Goal: Transaction & Acquisition: Purchase product/service

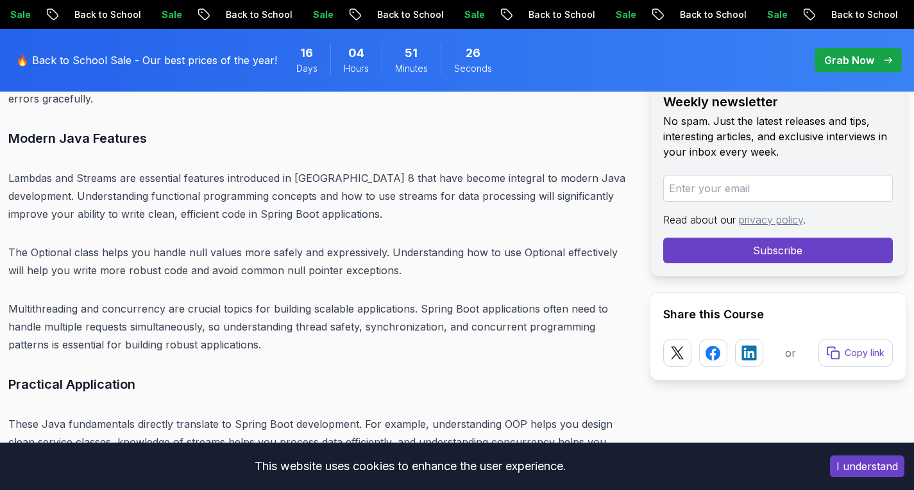
scroll to position [4666, 0]
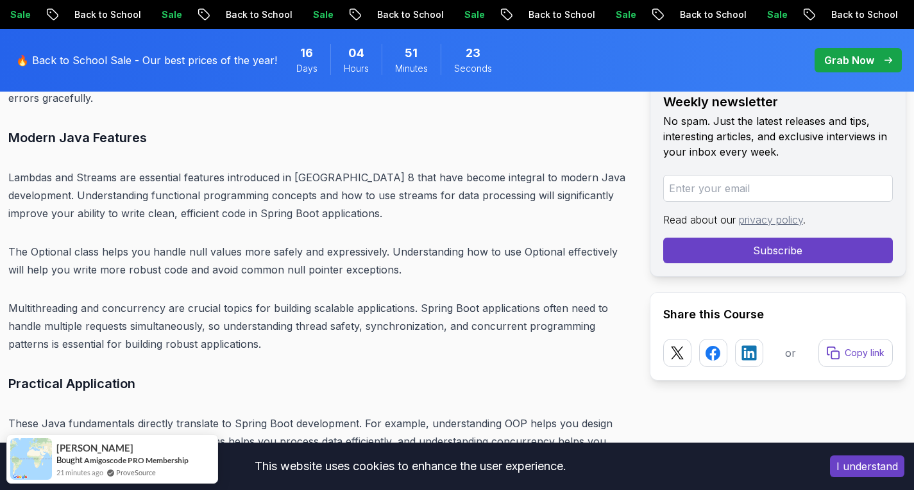
click at [346, 299] on p "Multithreading and concurrency are crucial topics for building scalable applica…" at bounding box center [318, 326] width 621 height 54
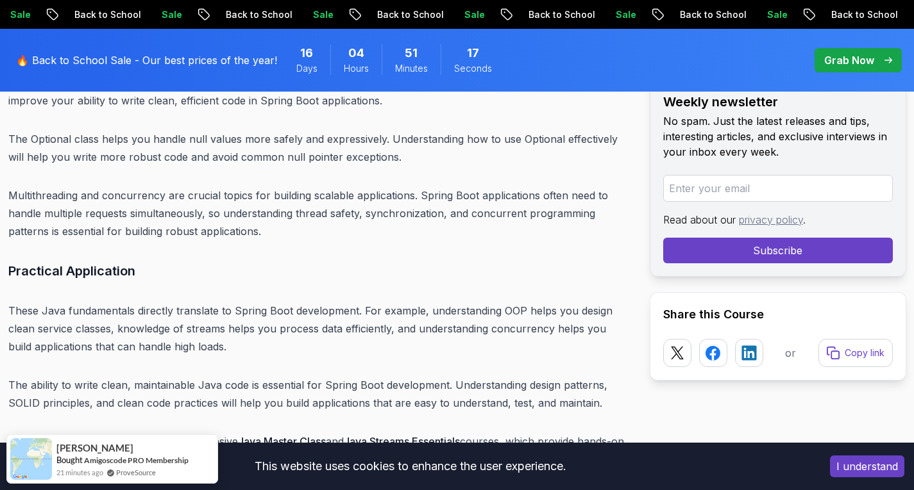
scroll to position [4779, 0]
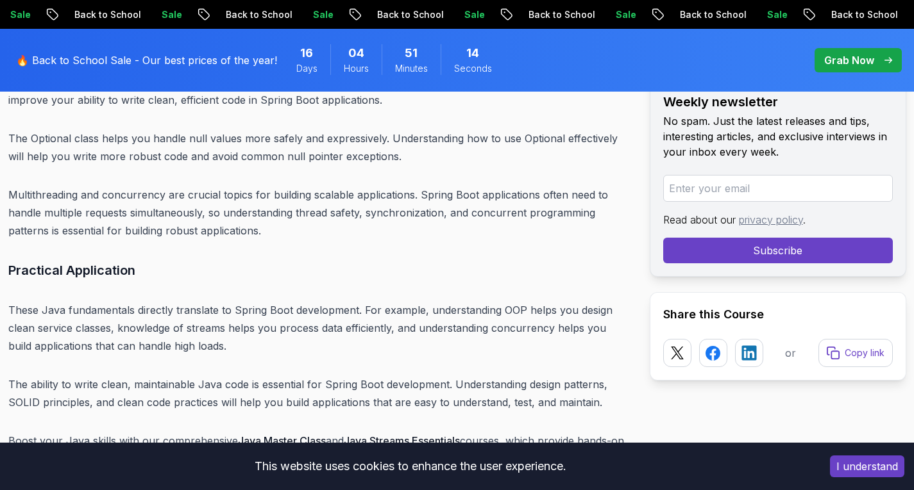
click at [192, 129] on p "The Optional class helps you handle null values more safely and expressively. U…" at bounding box center [318, 147] width 621 height 36
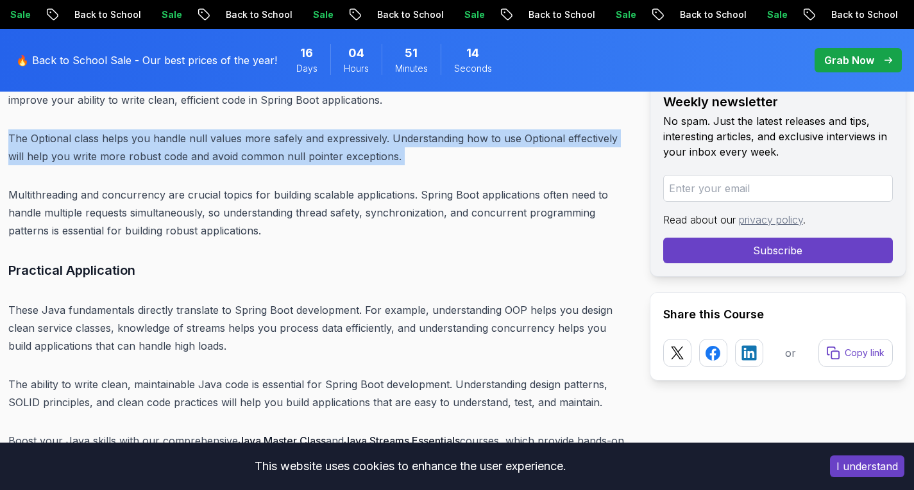
click at [192, 129] on p "The Optional class helps you handle null values more safely and expressively. U…" at bounding box center [318, 147] width 621 height 36
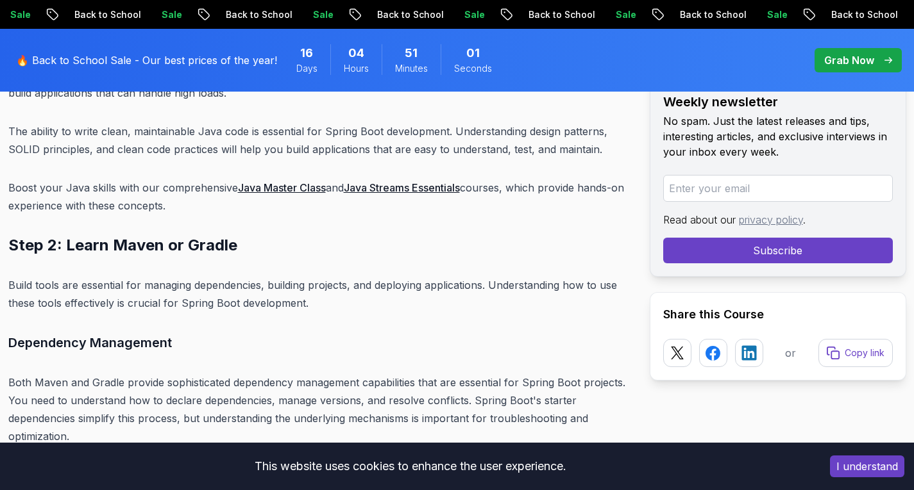
scroll to position [5032, 0]
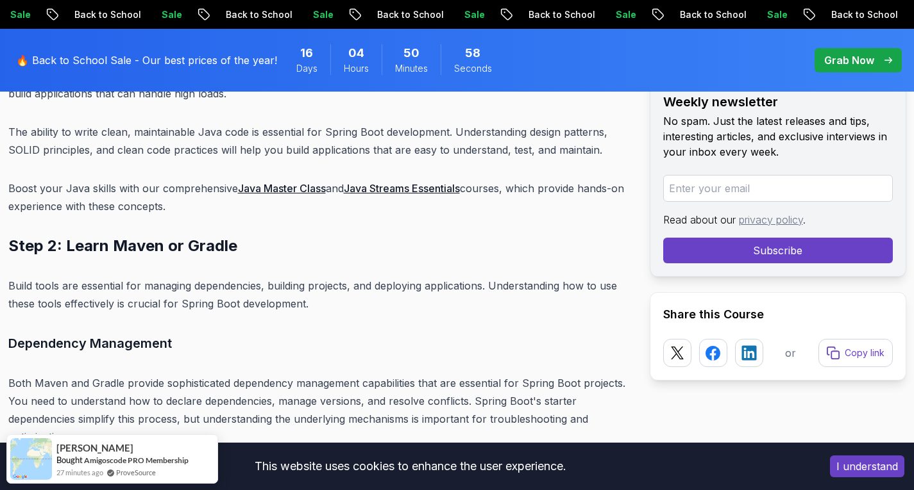
click at [264, 182] on link "Java Master Class" at bounding box center [282, 188] width 88 height 13
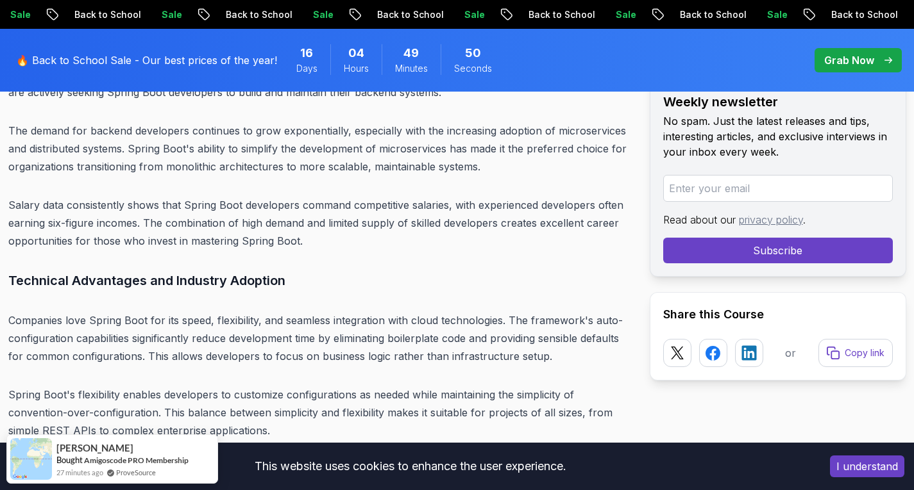
scroll to position [3578, 0]
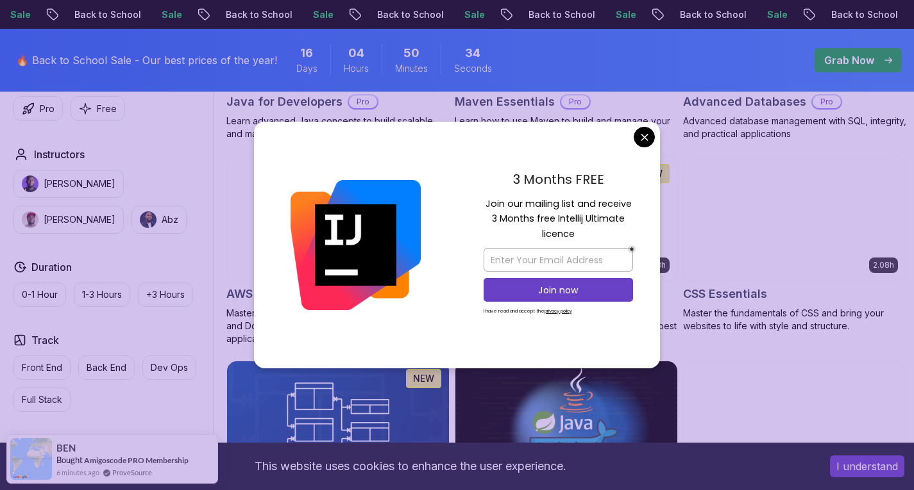
scroll to position [912, 0]
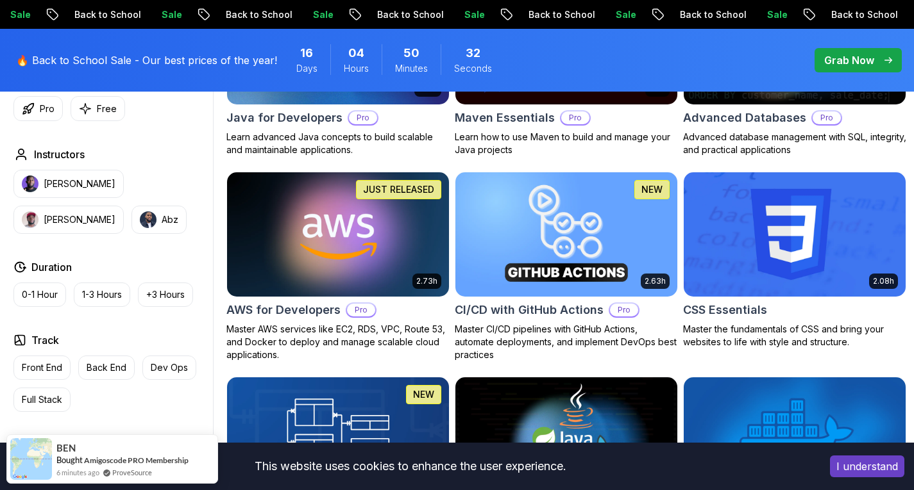
click at [864, 59] on p "Grab Now" at bounding box center [849, 60] width 50 height 15
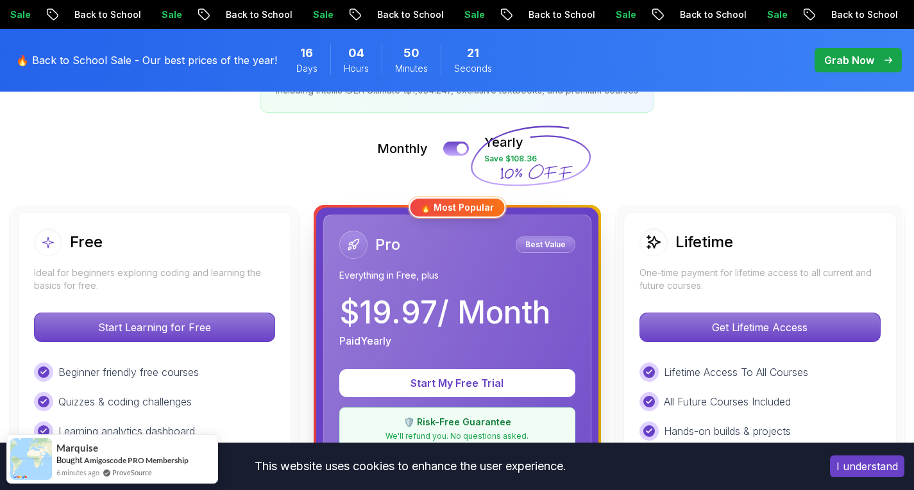
scroll to position [262, 0]
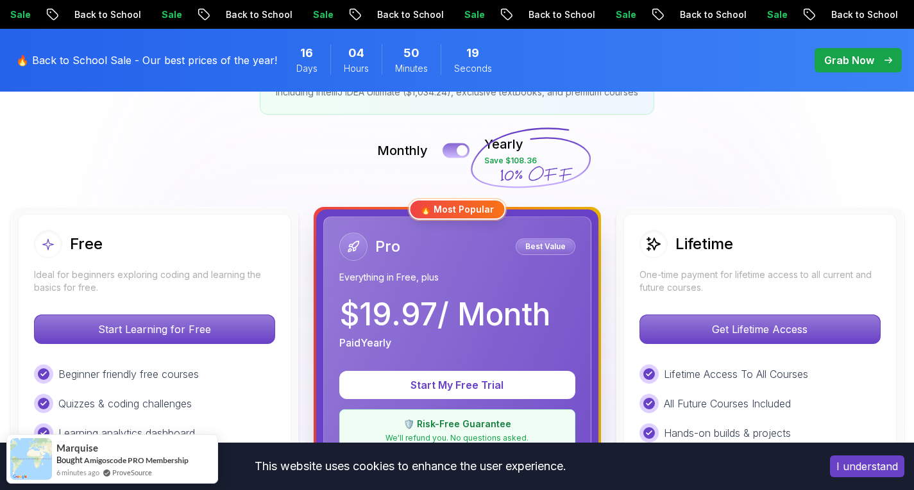
click at [464, 151] on div at bounding box center [461, 151] width 11 height 11
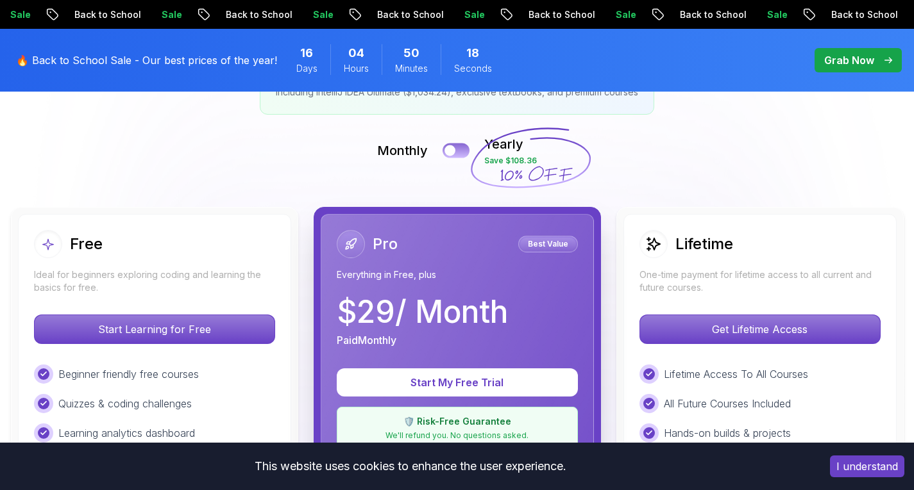
click at [464, 151] on button at bounding box center [455, 150] width 27 height 15
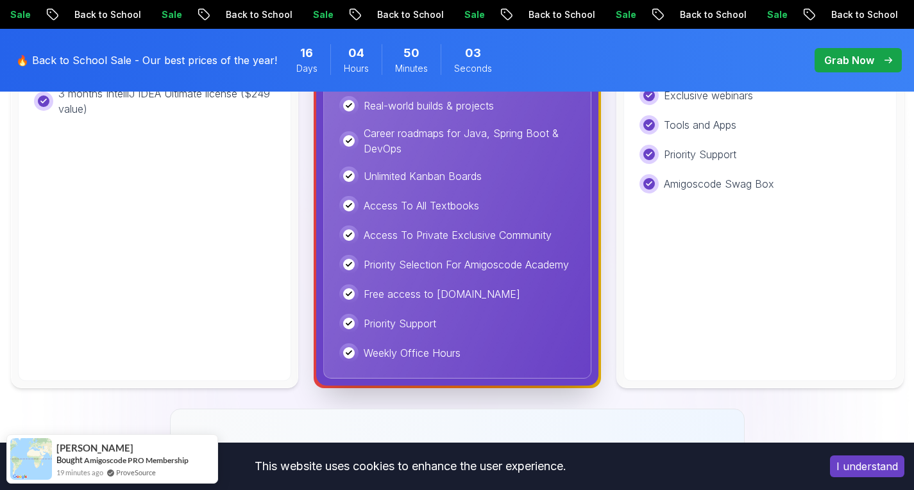
scroll to position [687, 0]
